Goal: Information Seeking & Learning: Learn about a topic

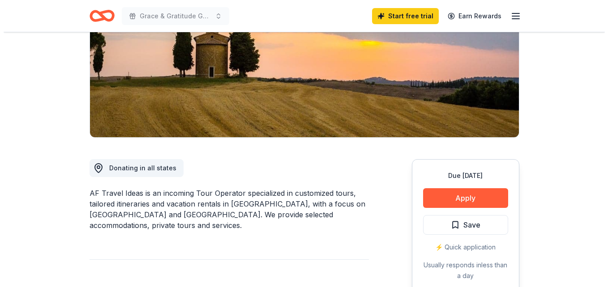
scroll to position [179, 0]
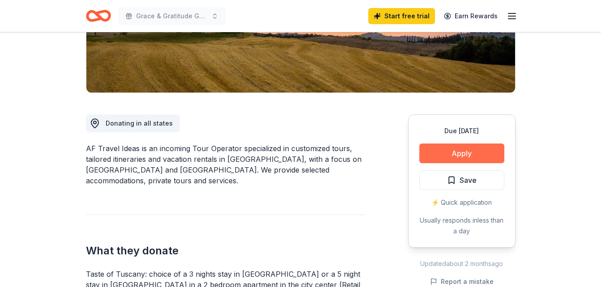
click at [447, 151] on button "Apply" at bounding box center [461, 154] width 85 height 20
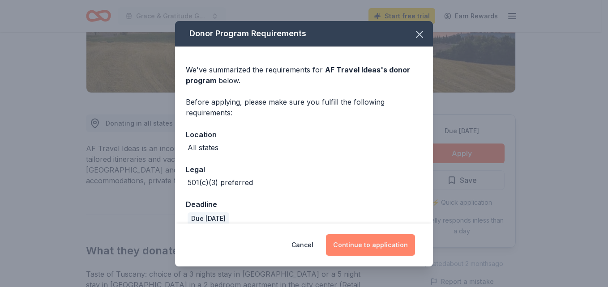
click at [368, 243] on button "Continue to application" at bounding box center [370, 245] width 89 height 21
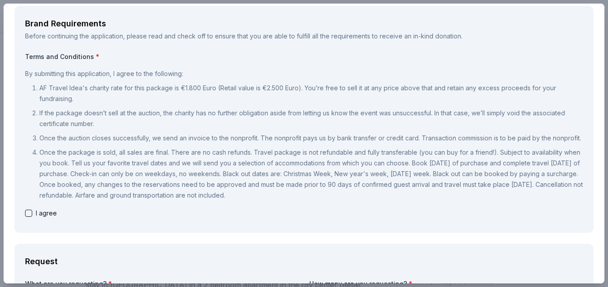
scroll to position [0, 0]
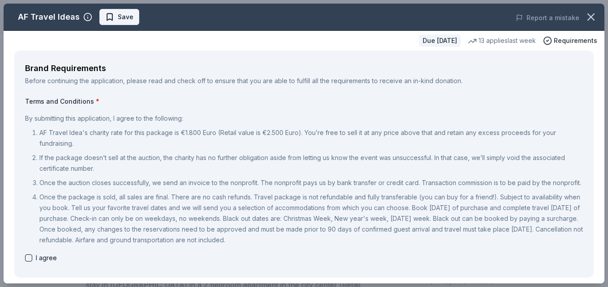
click at [126, 15] on span "Save" at bounding box center [126, 17] width 16 height 11
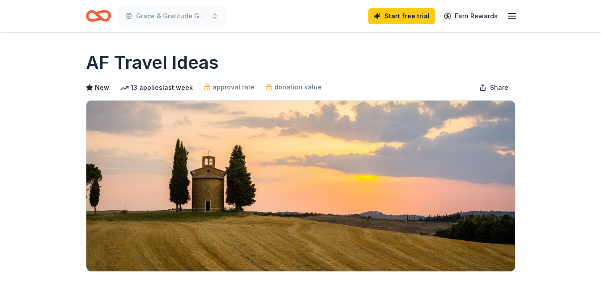
click at [97, 16] on icon "Home" at bounding box center [102, 15] width 14 height 9
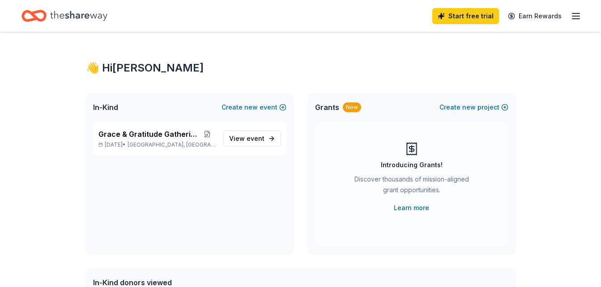
click at [572, 17] on icon "button" at bounding box center [576, 16] width 11 height 11
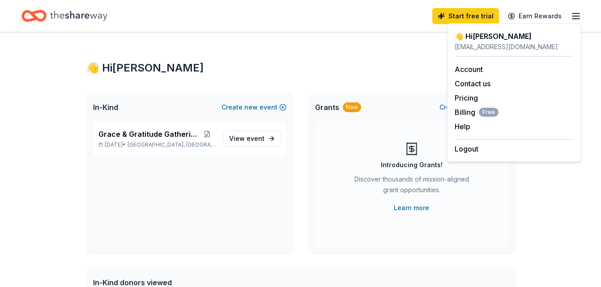
click at [72, 13] on icon "Home" at bounding box center [78, 16] width 57 height 18
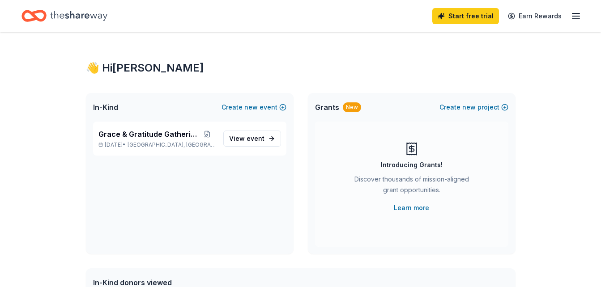
click at [75, 16] on icon "Home" at bounding box center [78, 16] width 57 height 18
click at [106, 112] on span "In-Kind" at bounding box center [105, 107] width 25 height 11
click at [58, 13] on icon "Home" at bounding box center [78, 16] width 57 height 18
click at [576, 13] on icon "button" at bounding box center [576, 16] width 11 height 11
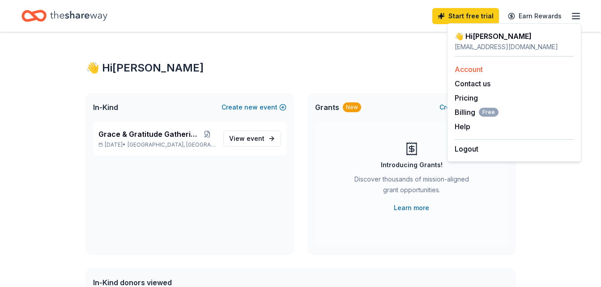
click at [460, 69] on link "Account" at bounding box center [469, 69] width 28 height 9
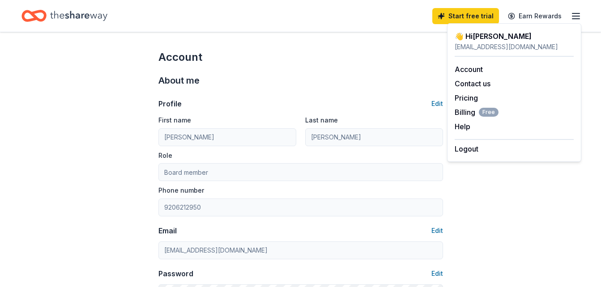
click at [291, 16] on div "Start free trial Earn Rewards" at bounding box center [300, 15] width 558 height 21
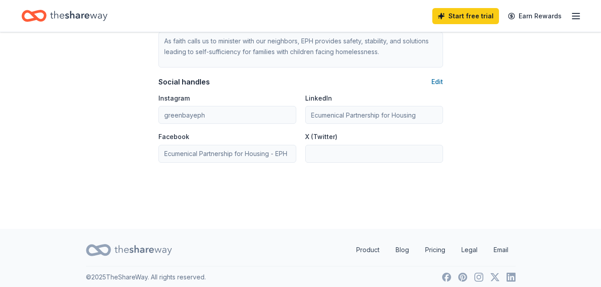
scroll to position [608, 0]
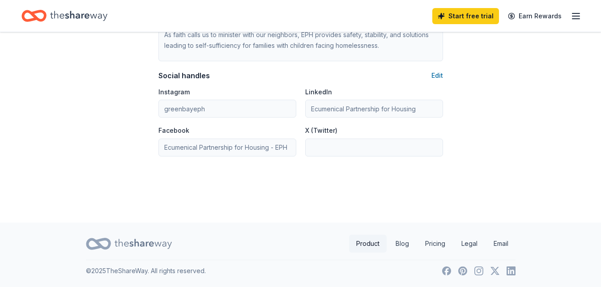
click at [372, 243] on link "Product" at bounding box center [368, 244] width 38 height 18
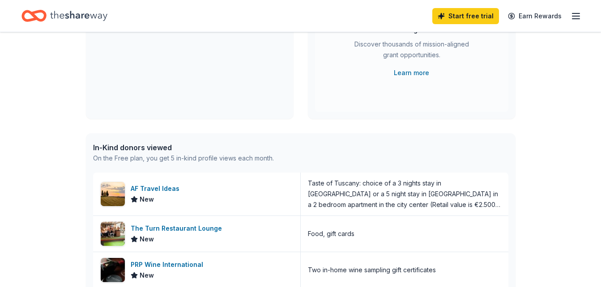
scroll to position [134, 0]
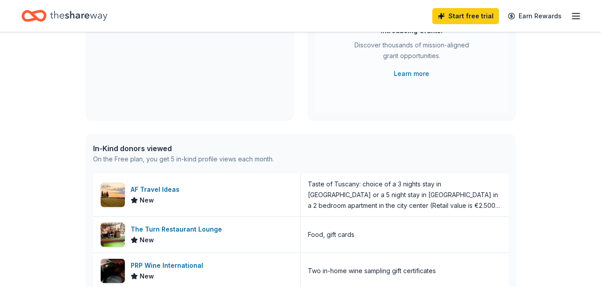
drag, startPoint x: 55, startPoint y: 6, endPoint x: 57, endPoint y: 12, distance: 6.0
click at [55, 7] on div "Home" at bounding box center [64, 15] width 86 height 21
click at [59, 15] on icon "Home" at bounding box center [78, 16] width 57 height 18
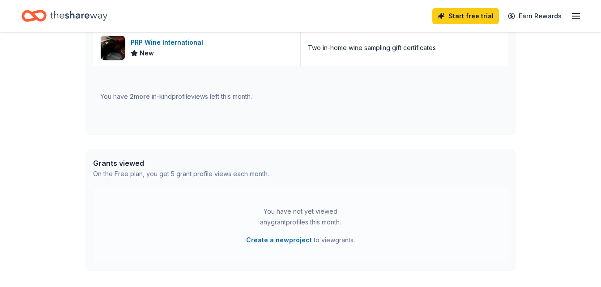
scroll to position [358, 0]
click at [118, 97] on div "You have 2 more in-kind profile views left this month." at bounding box center [176, 96] width 152 height 11
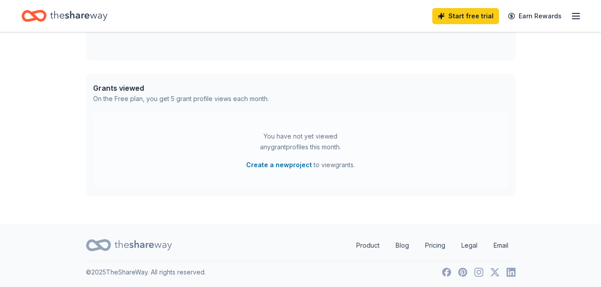
scroll to position [434, 0]
click at [365, 244] on link "Product" at bounding box center [368, 244] width 38 height 18
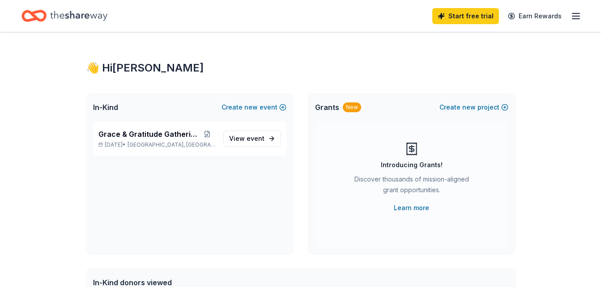
click at [351, 110] on div "New" at bounding box center [352, 107] width 18 height 10
click at [245, 141] on span "View event" at bounding box center [246, 138] width 35 height 11
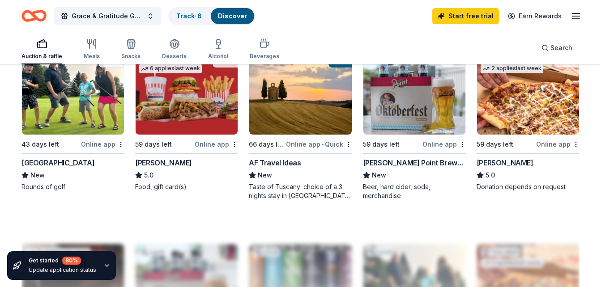
scroll to position [582, 0]
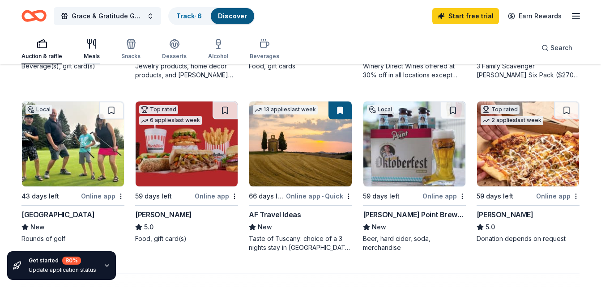
click at [87, 54] on div "Meals" at bounding box center [92, 56] width 16 height 7
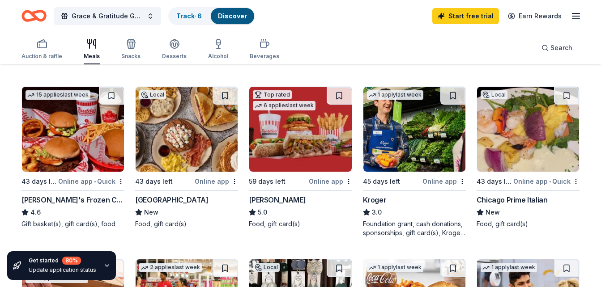
scroll to position [269, 0]
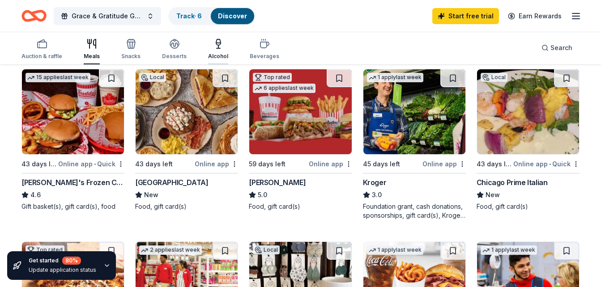
click at [220, 58] on div "Alcohol" at bounding box center [218, 56] width 20 height 7
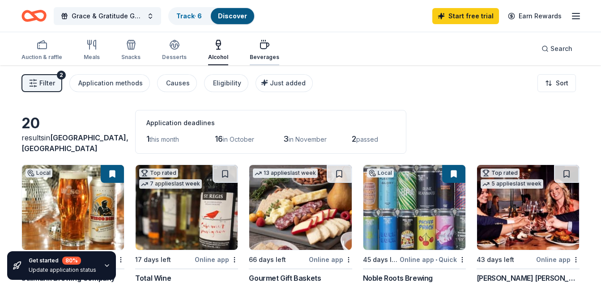
click at [256, 52] on div "Beverages" at bounding box center [265, 49] width 30 height 21
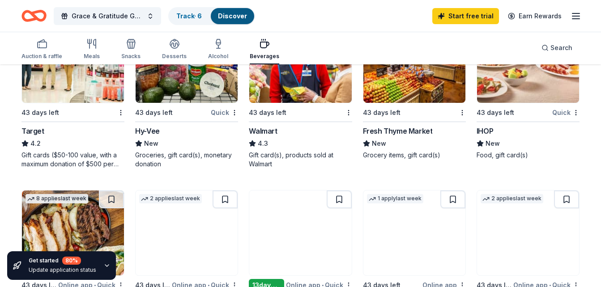
scroll to position [492, 0]
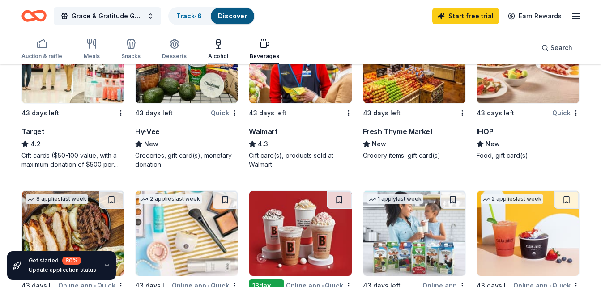
click at [216, 51] on div "Alcohol" at bounding box center [218, 48] width 20 height 21
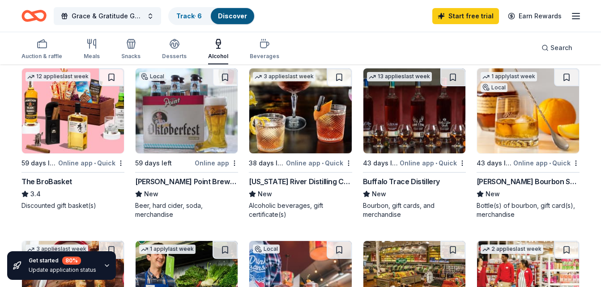
scroll to position [269, 0]
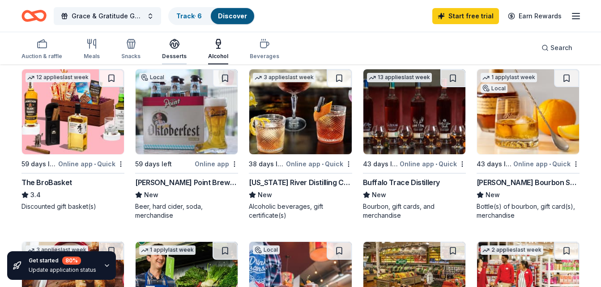
click at [169, 43] on icon "button" at bounding box center [174, 43] width 11 height 11
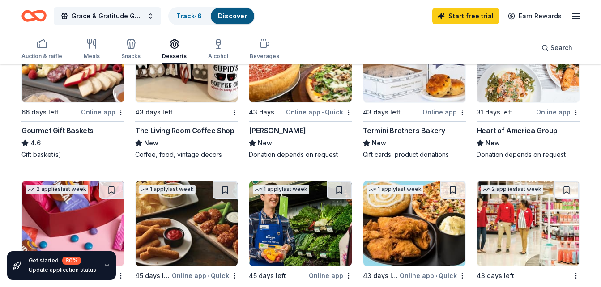
scroll to position [269, 0]
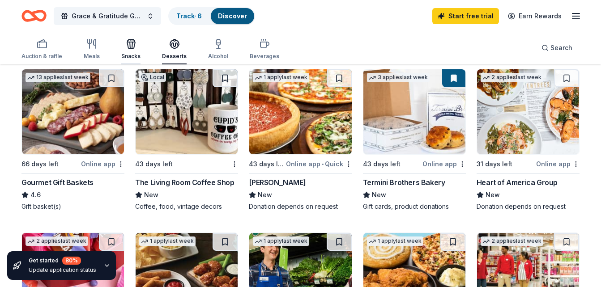
click at [132, 48] on icon "button" at bounding box center [131, 45] width 8 height 6
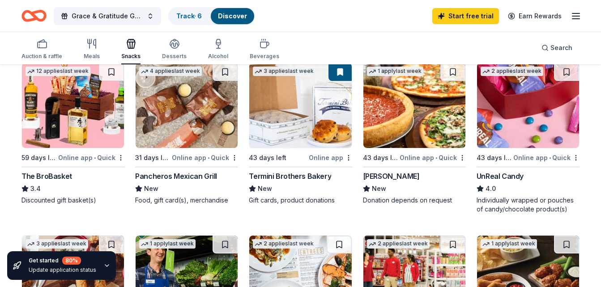
scroll to position [403, 0]
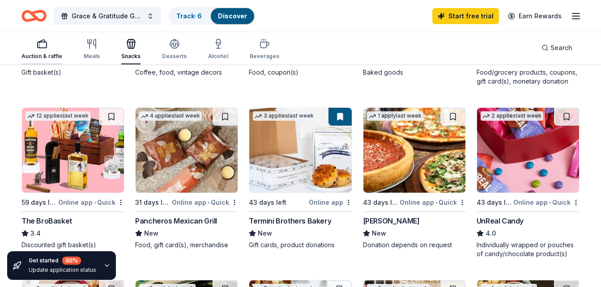
click at [43, 54] on div "Auction & raffle" at bounding box center [41, 56] width 41 height 7
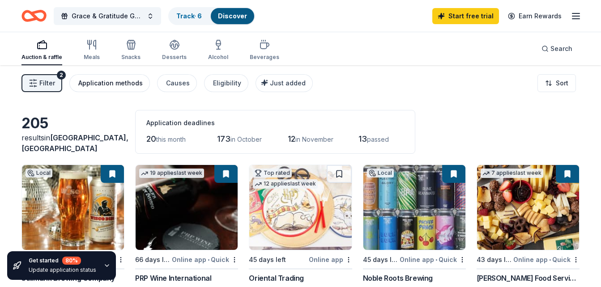
click at [113, 82] on div "Application methods" at bounding box center [110, 83] width 64 height 11
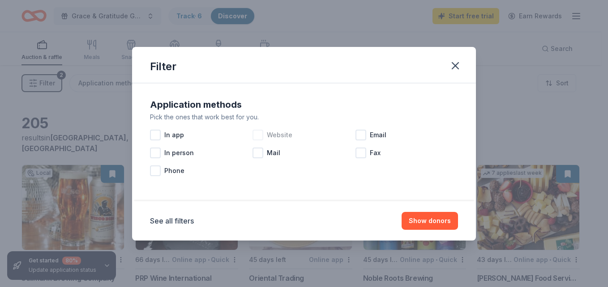
click at [260, 136] on div at bounding box center [257, 135] width 11 height 11
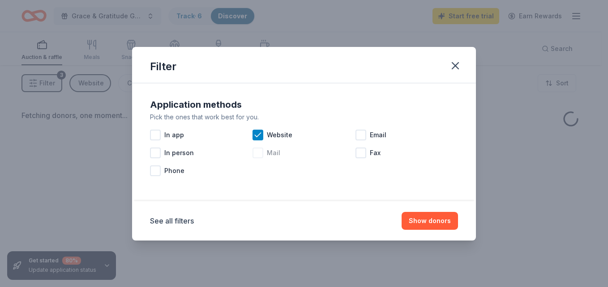
click at [260, 153] on div at bounding box center [257, 153] width 11 height 11
click at [361, 137] on div at bounding box center [360, 135] width 11 height 11
click at [149, 153] on div "Application methods Pick the ones that work best for you. In app Website Email …" at bounding box center [303, 139] width 315 height 90
click at [154, 154] on div at bounding box center [155, 153] width 11 height 11
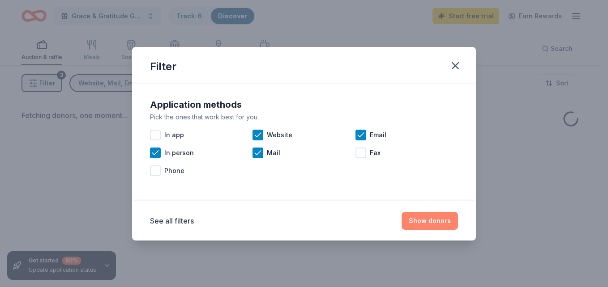
click at [436, 223] on button "Show donors" at bounding box center [429, 221] width 56 height 18
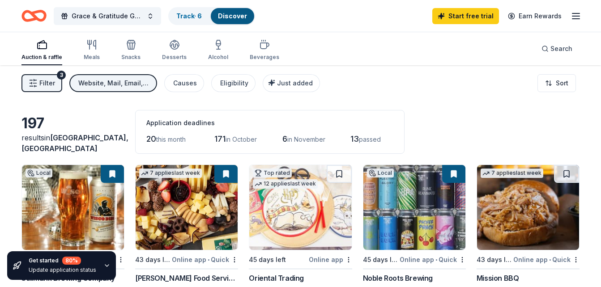
click at [104, 82] on div "Website, Mail, Email, In person" at bounding box center [114, 83] width 72 height 11
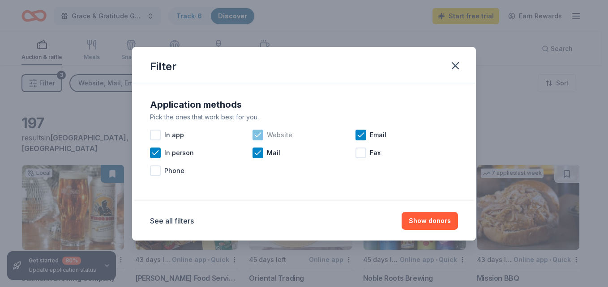
drag, startPoint x: 258, startPoint y: 137, endPoint x: 257, endPoint y: 143, distance: 6.3
click at [258, 137] on icon at bounding box center [257, 135] width 9 height 9
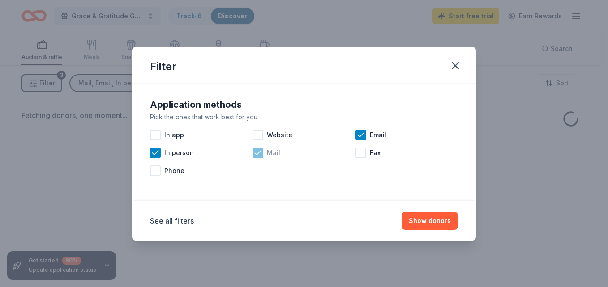
click at [259, 156] on icon at bounding box center [257, 153] width 9 height 9
drag, startPoint x: 359, startPoint y: 138, endPoint x: 395, endPoint y: 166, distance: 45.9
click at [360, 139] on icon at bounding box center [360, 135] width 9 height 9
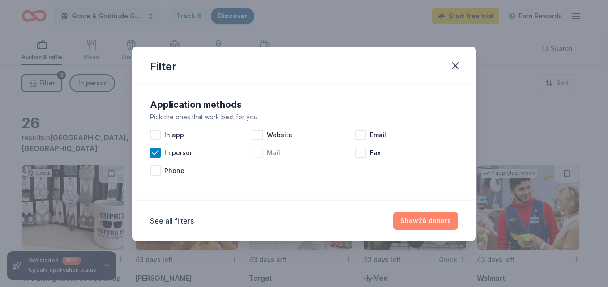
click at [429, 221] on button "Show 26 donors" at bounding box center [425, 221] width 65 height 18
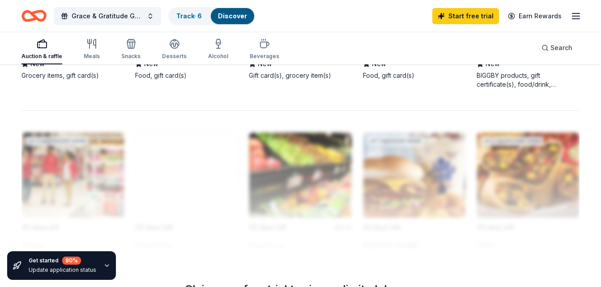
scroll to position [716, 0]
